Goal: Transaction & Acquisition: Purchase product/service

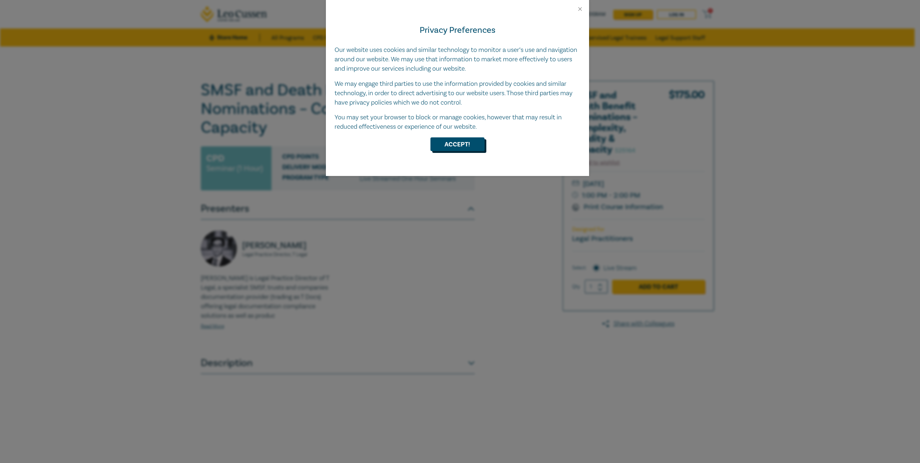
click at [461, 146] on button "Accept!" at bounding box center [457, 144] width 54 height 14
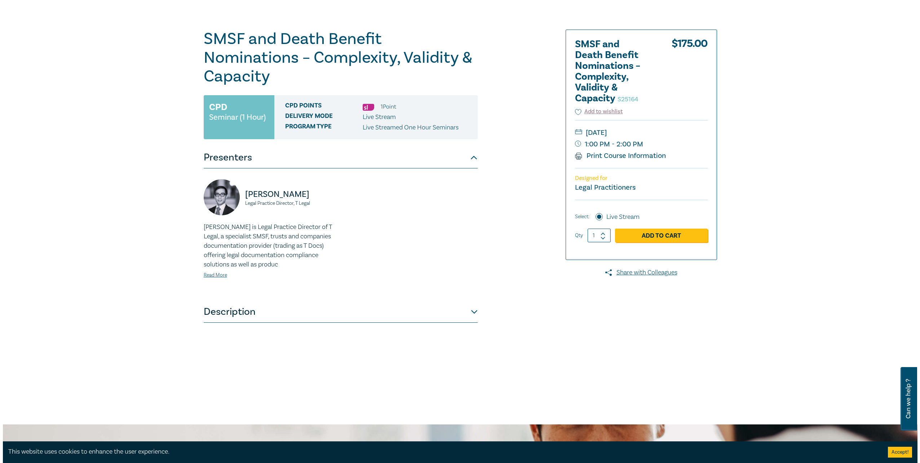
scroll to position [36, 0]
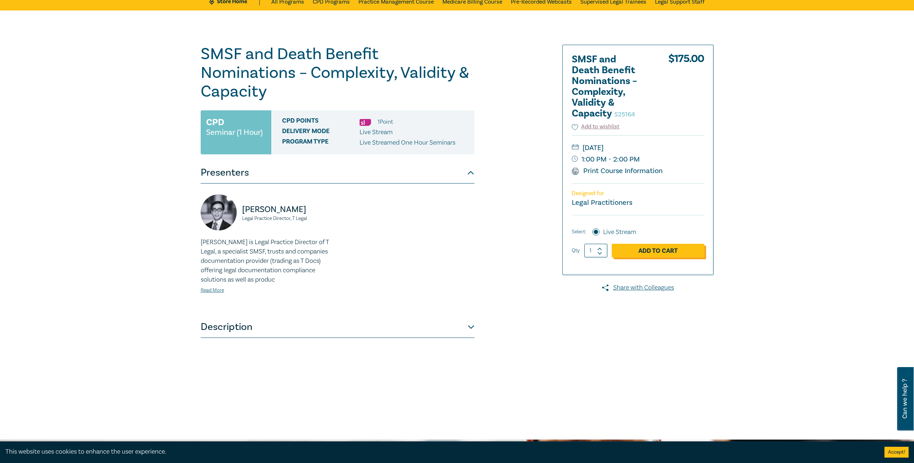
click at [637, 250] on link "Add to Cart" at bounding box center [658, 251] width 93 height 14
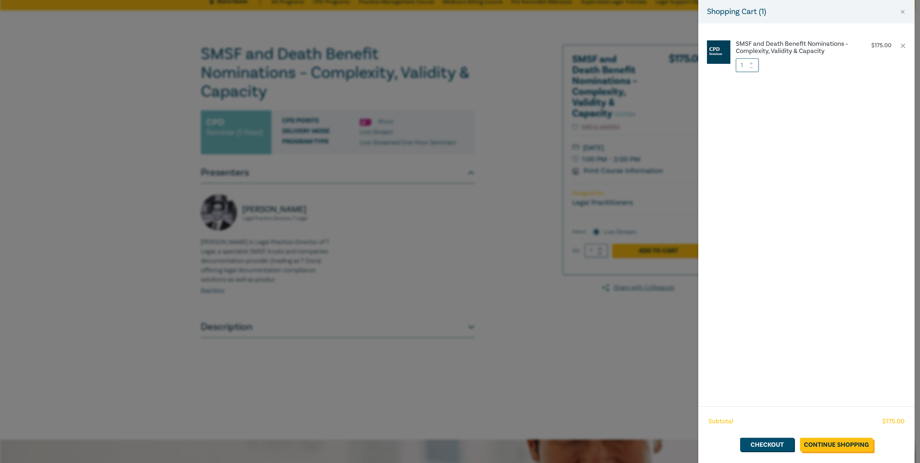
click at [825, 444] on link "Continue Shopping" at bounding box center [836, 444] width 73 height 14
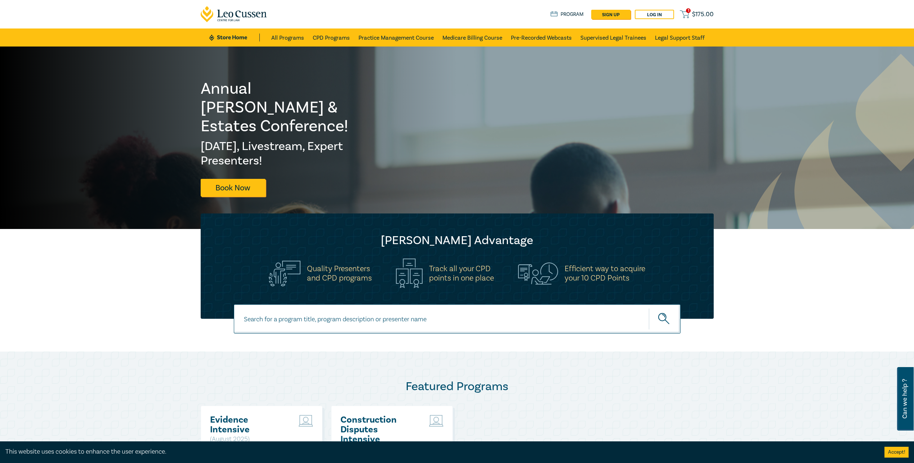
click at [693, 5] on div "1 $ 175.00 Store Home About us Program sign up Log in 1 $ 175.00" at bounding box center [457, 14] width 522 height 28
click at [693, 12] on span "$ 175.00" at bounding box center [703, 14] width 22 height 8
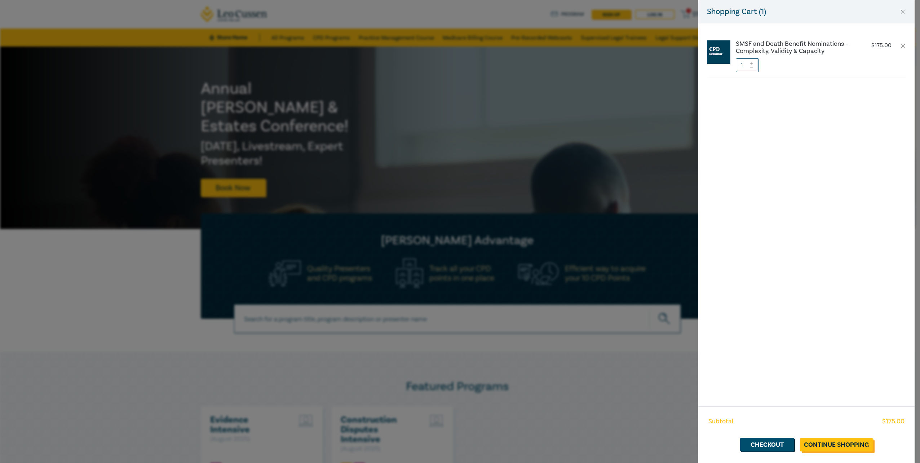
click at [852, 450] on link "Continue Shopping" at bounding box center [836, 444] width 73 height 14
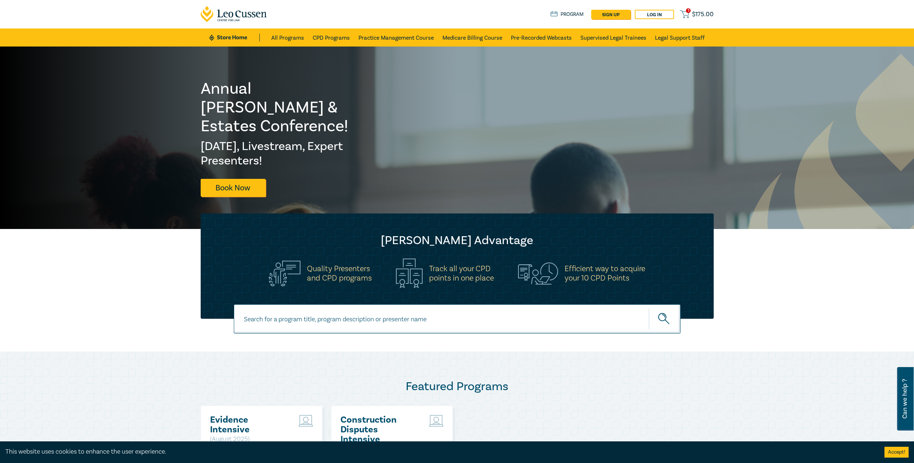
click at [693, 13] on span "$ 175.00" at bounding box center [703, 14] width 22 height 8
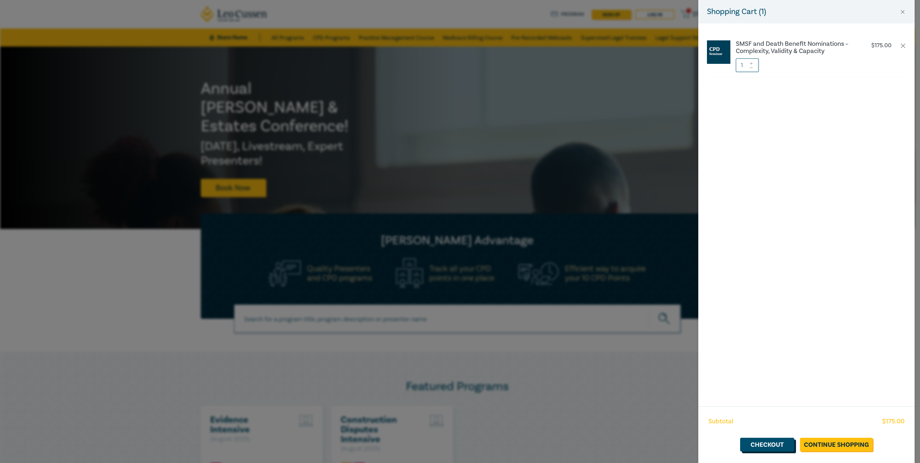
click at [775, 440] on link "Checkout" at bounding box center [767, 444] width 54 height 14
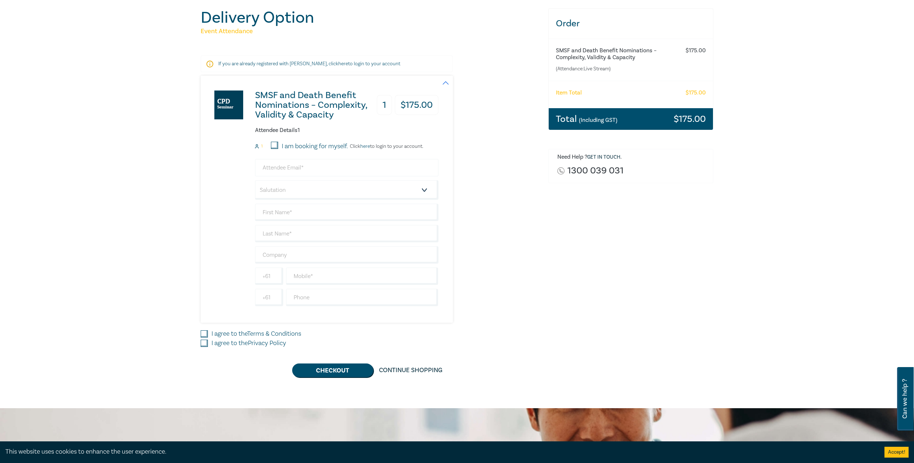
scroll to position [72, 0]
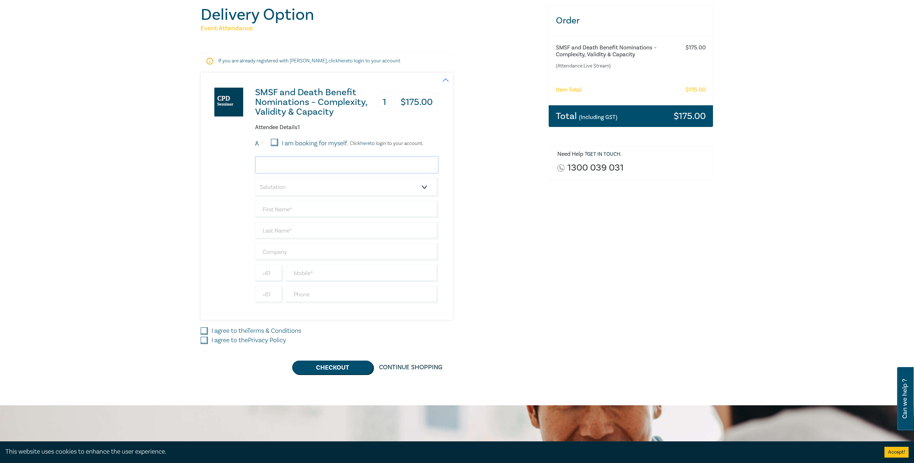
click at [286, 164] on input "email" at bounding box center [346, 164] width 183 height 17
type input "[DOMAIN_NAME][EMAIL_ADDRESS][DOMAIN_NAME]"
type input "[PERSON_NAME]"
type input "Dymott"
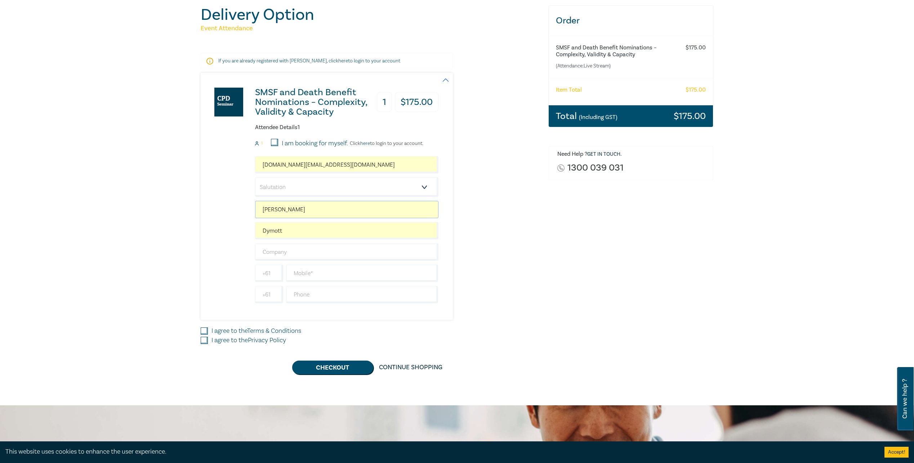
click at [298, 206] on input "[PERSON_NAME]" at bounding box center [346, 209] width 183 height 17
drag, startPoint x: 298, startPoint y: 206, endPoint x: 197, endPoint y: 206, distance: 100.9
click at [197, 206] on div "Delivery Option Event Attendance If you are already registered with [PERSON_NAM…" at bounding box center [370, 189] width 348 height 369
type input "Dymot"
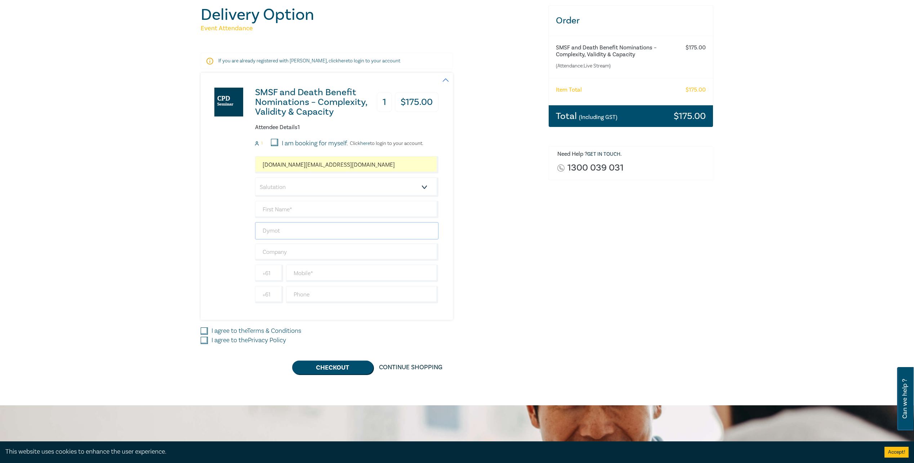
drag, startPoint x: 299, startPoint y: 232, endPoint x: 174, endPoint y: 235, distance: 125.1
click at [175, 235] on div "Delivery Option Event Attendance If you are already registered with [PERSON_NAM…" at bounding box center [457, 189] width 914 height 431
click at [263, 188] on select "Salutation Mr. Mrs. Ms. Miss Dr. Prof. Other" at bounding box center [346, 186] width 183 height 19
select select "Ms."
click at [255, 177] on select "Salutation Mr. Mrs. Ms. Miss Dr. Prof. Other" at bounding box center [346, 186] width 183 height 19
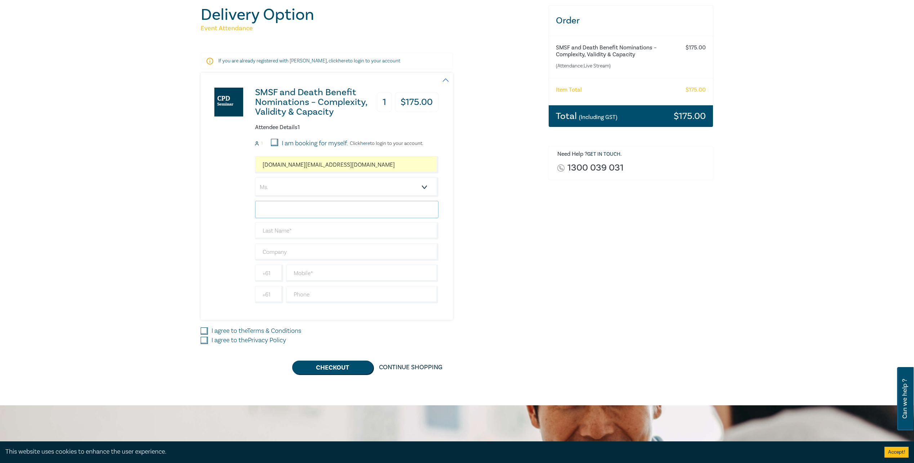
click at [280, 210] on input "text" at bounding box center [346, 209] width 183 height 17
type input "Kezi"
click at [285, 233] on input "text" at bounding box center [346, 230] width 183 height 17
type input "Uk"
click at [287, 250] on input "text" at bounding box center [346, 251] width 183 height 17
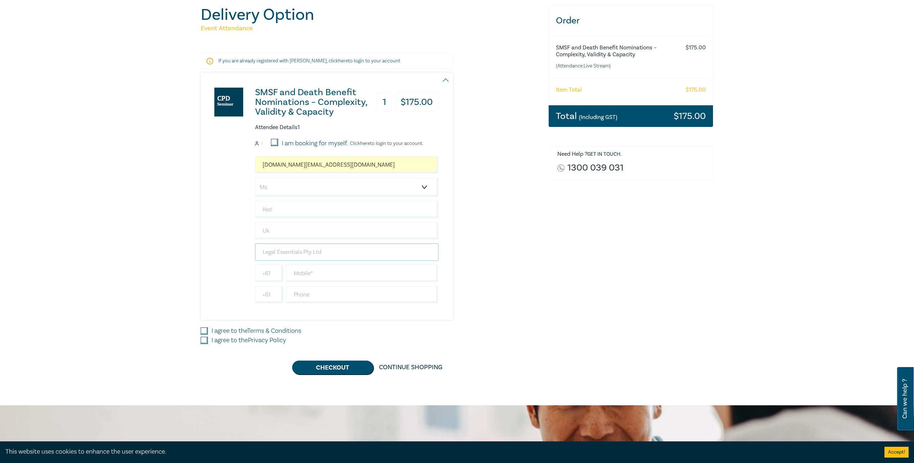
type input "Legal Essentials Pty Ltd"
click at [303, 270] on input "text" at bounding box center [362, 272] width 152 height 17
paste input "0410 730 654"
click at [344, 273] on input "0410 730 654" at bounding box center [362, 272] width 152 height 17
type input "0"
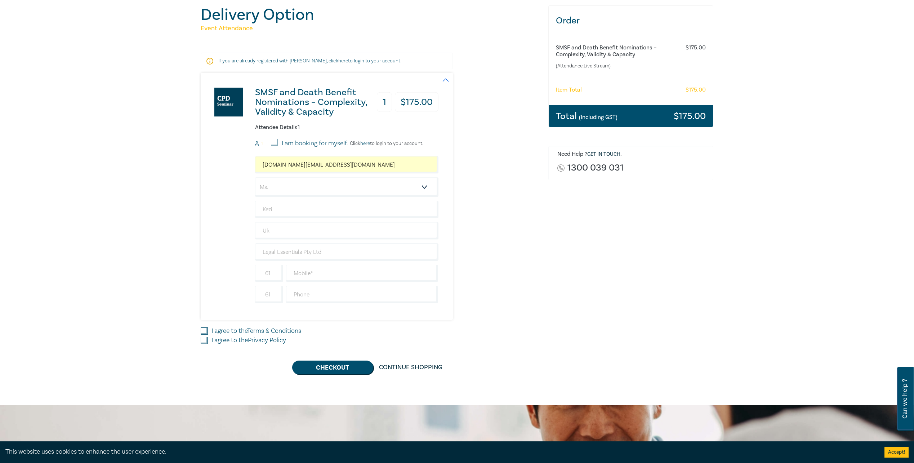
click at [343, 282] on div "[DOMAIN_NAME][EMAIL_ADDRESS][DOMAIN_NAME] Salutation Mr. Mrs. Ms. Miss Dr. Prof…" at bounding box center [346, 229] width 183 height 147
click at [339, 274] on input "text" at bounding box center [362, 272] width 152 height 17
type input "0410 730 654"
click at [326, 294] on input "text" at bounding box center [362, 294] width 152 height 17
paste input "0472 620 527"
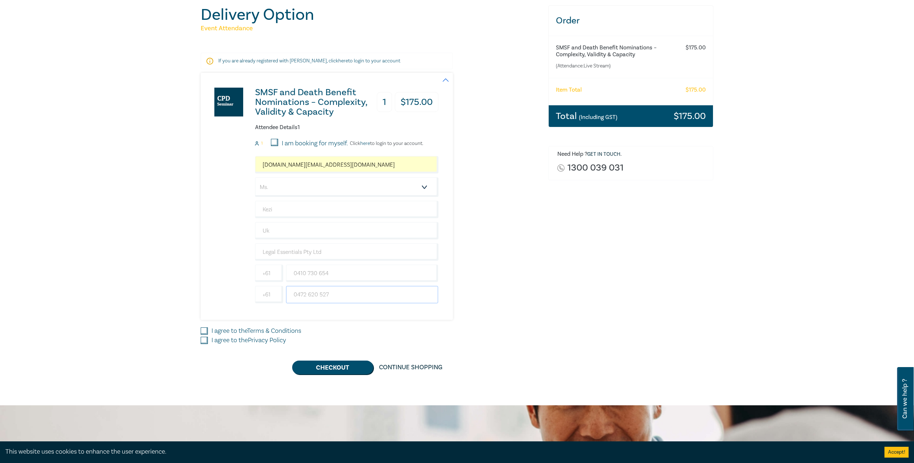
type input "0472 620 527"
click at [213, 331] on label "I agree to the Terms & Conditions" at bounding box center [257, 330] width 90 height 9
click at [208, 331] on input "I agree to the Terms & Conditions" at bounding box center [204, 330] width 7 height 7
checkbox input "true"
click at [213, 343] on label "I agree to the Privacy Policy" at bounding box center [249, 339] width 75 height 9
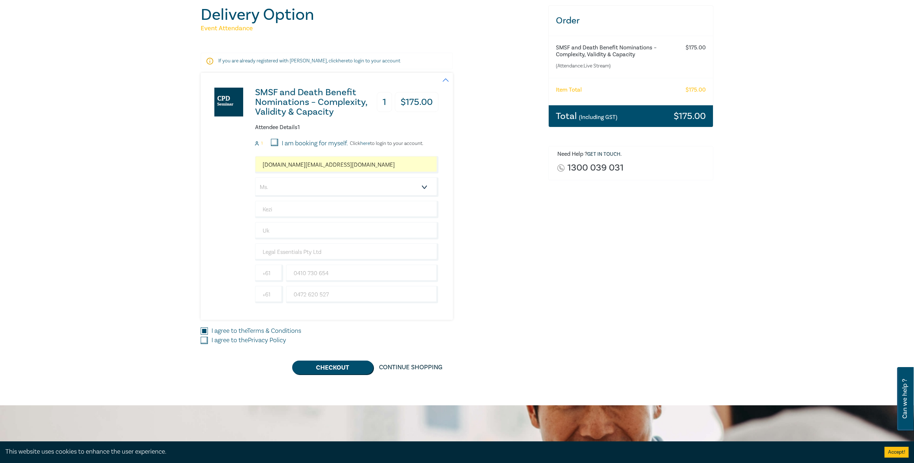
click at [208, 343] on input "I agree to the Privacy Policy" at bounding box center [204, 340] width 7 height 7
checkbox input "true"
click at [342, 371] on button "Checkout" at bounding box center [332, 367] width 81 height 14
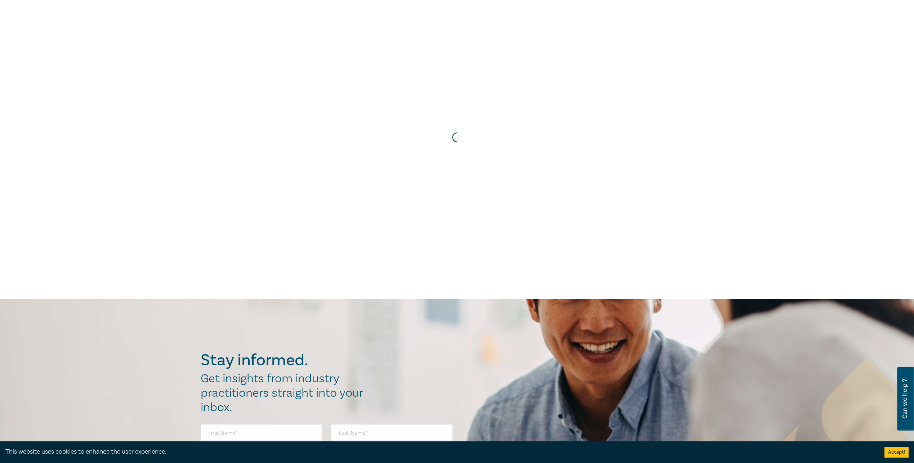
scroll to position [0, 0]
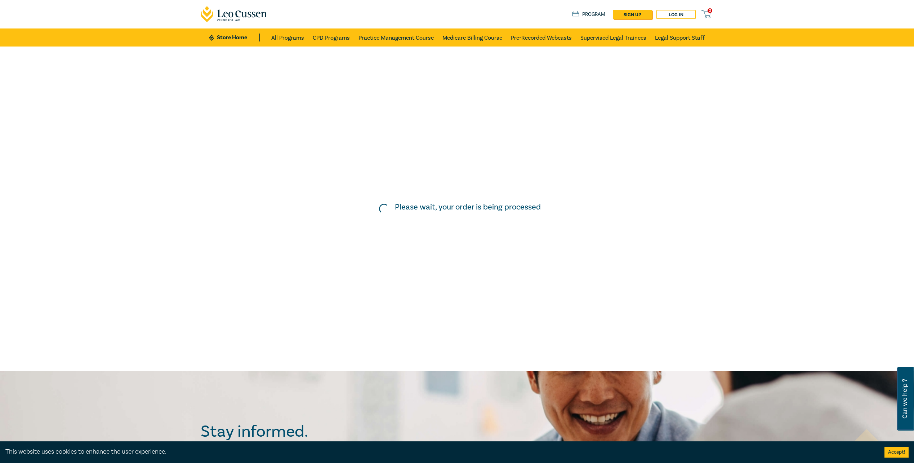
click at [302, 161] on div "Please wait, your order is being processed" at bounding box center [456, 208] width 921 height 331
